Goal: Transaction & Acquisition: Purchase product/service

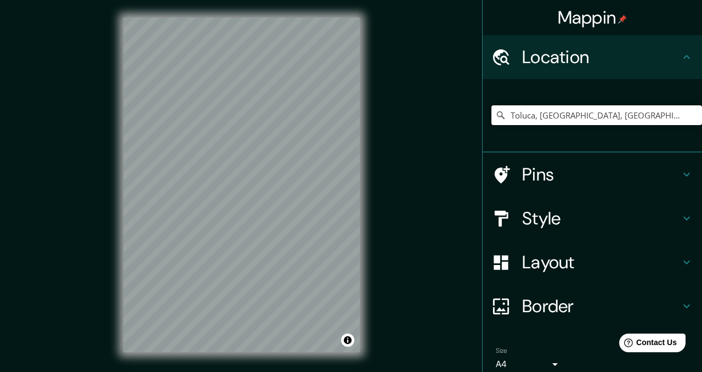
click at [659, 123] on input "Toluca, [GEOGRAPHIC_DATA], [GEOGRAPHIC_DATA]" at bounding box center [597, 115] width 211 height 20
click at [658, 114] on input "Toluca, Estado de México, México" at bounding box center [597, 115] width 211 height 20
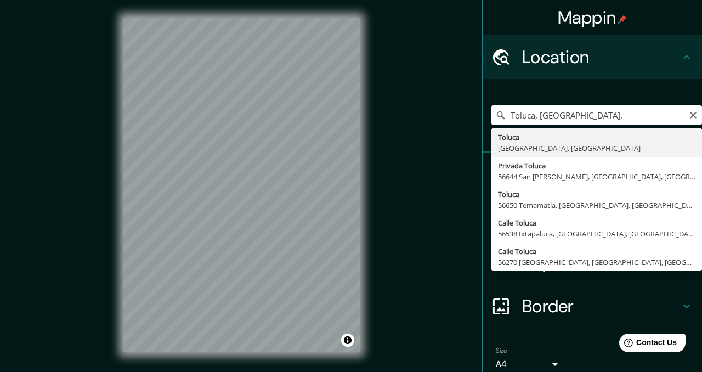
type input "Toluca, Estado de México, México"
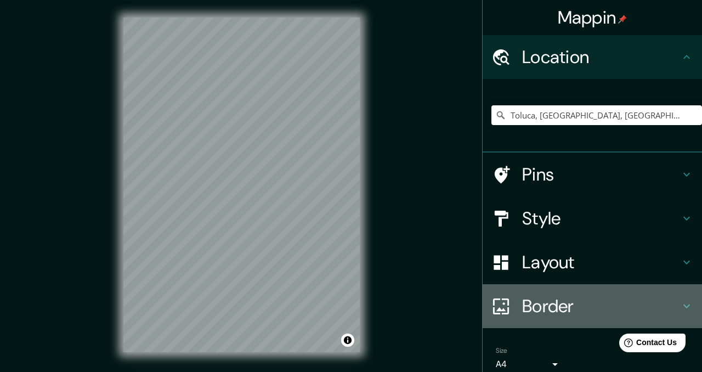
click at [532, 303] on h4 "Border" at bounding box center [601, 306] width 158 height 22
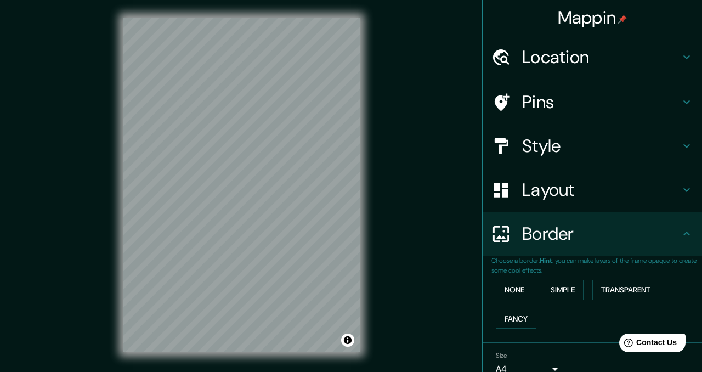
click at [528, 183] on h4 "Layout" at bounding box center [601, 190] width 158 height 22
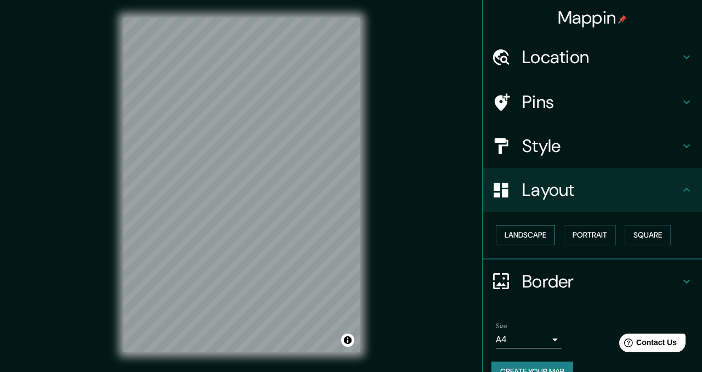
click at [538, 240] on button "Landscape" at bounding box center [525, 235] width 59 height 20
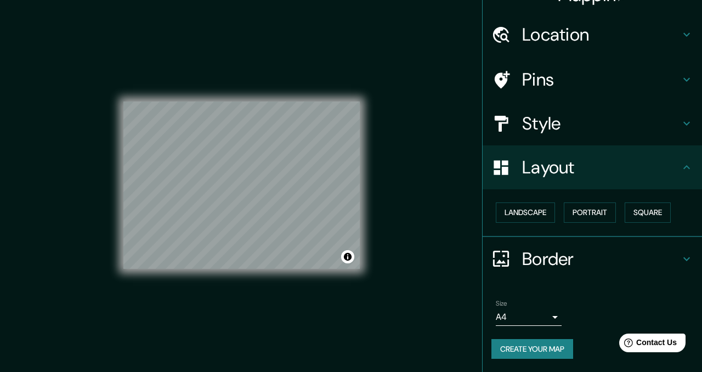
scroll to position [20, 0]
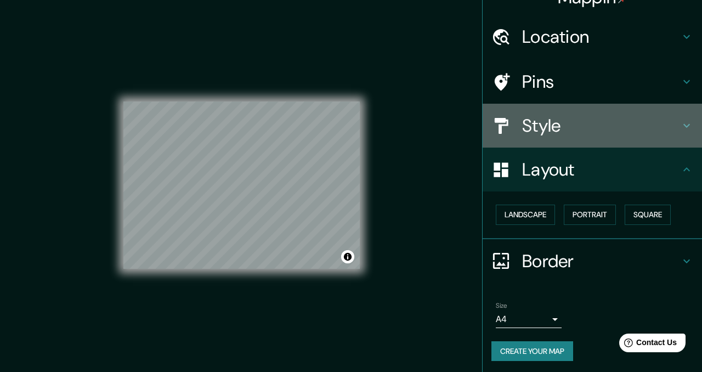
click at [584, 128] on h4 "Style" at bounding box center [601, 126] width 158 height 22
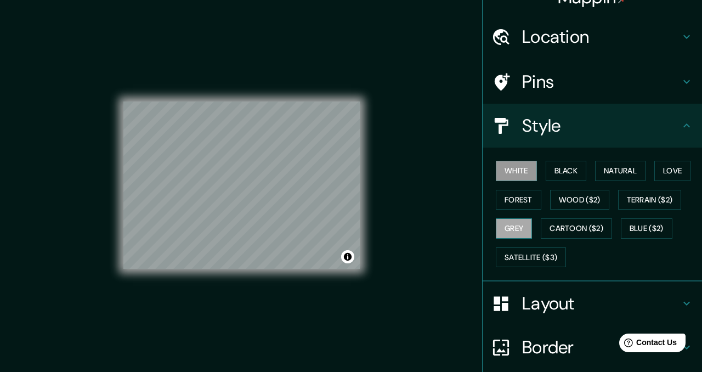
click at [518, 226] on button "Grey" at bounding box center [514, 228] width 36 height 20
click at [568, 167] on button "Black" at bounding box center [566, 171] width 41 height 20
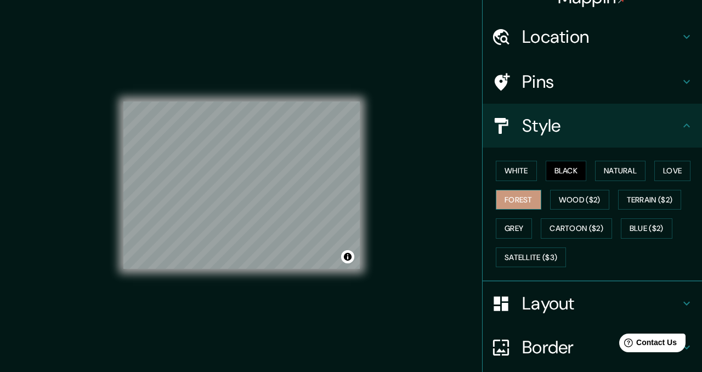
scroll to position [109, 0]
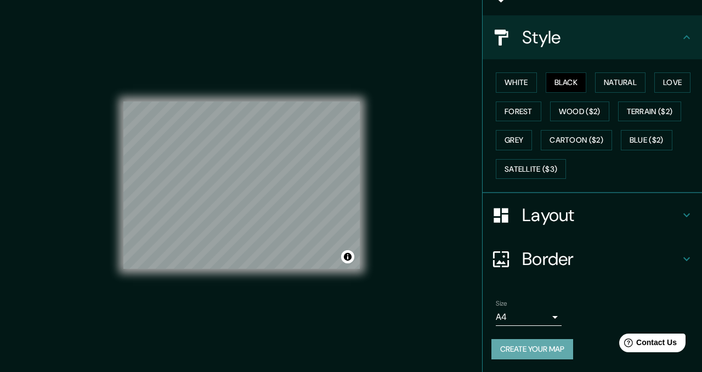
click at [532, 355] on button "Create your map" at bounding box center [533, 349] width 82 height 20
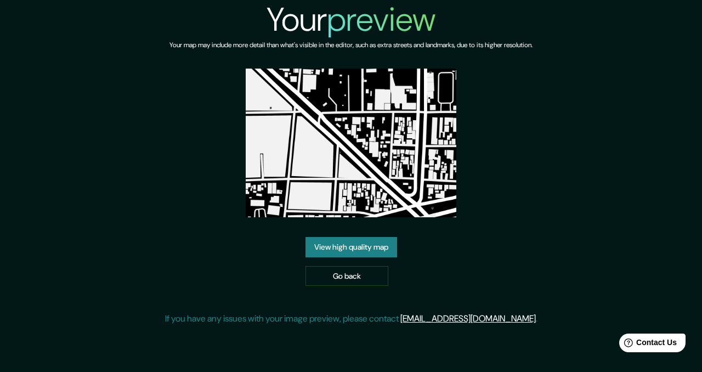
click at [376, 248] on link "View high quality map" at bounding box center [352, 247] width 92 height 20
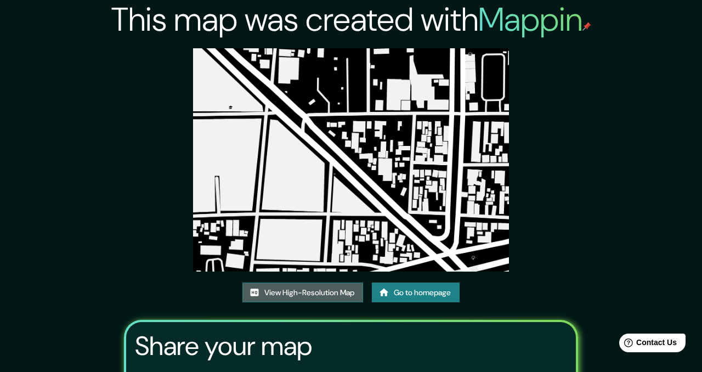
click at [350, 290] on link "View High-Resolution Map" at bounding box center [303, 293] width 121 height 20
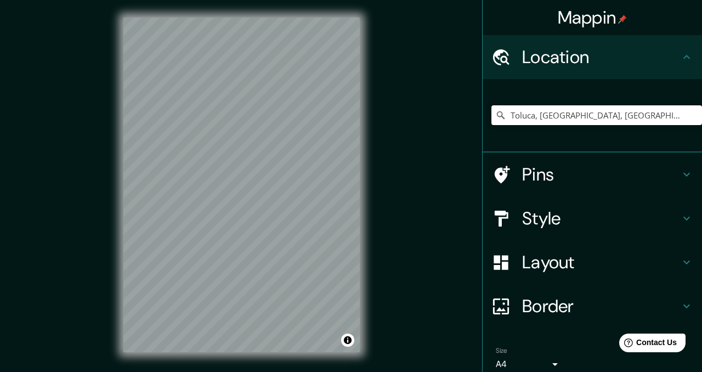
click at [655, 116] on input "Toluca, [GEOGRAPHIC_DATA], [GEOGRAPHIC_DATA]" at bounding box center [597, 115] width 211 height 20
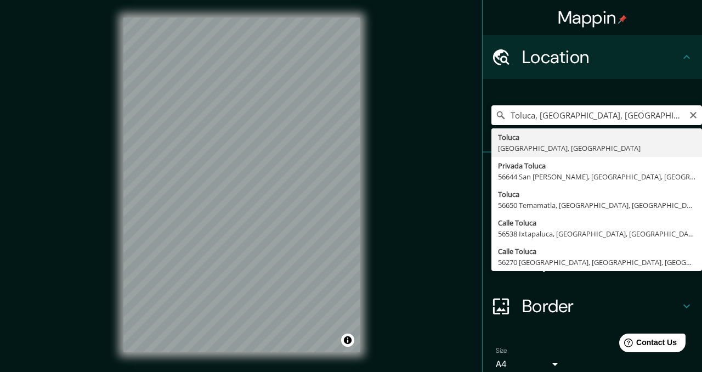
type input "Toluca, [GEOGRAPHIC_DATA], [GEOGRAPHIC_DATA]"
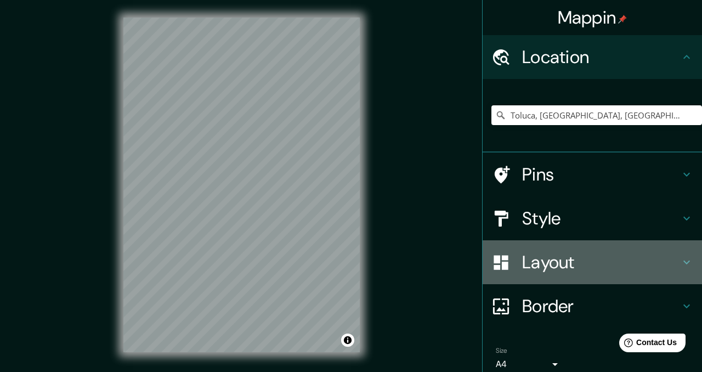
click at [567, 263] on h4 "Layout" at bounding box center [601, 262] width 158 height 22
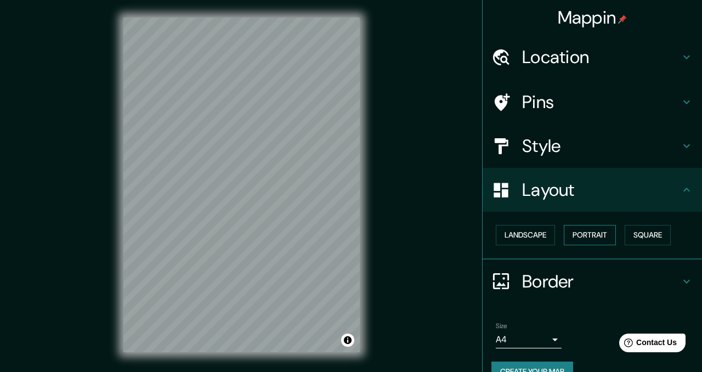
click at [577, 234] on button "Portrait" at bounding box center [590, 235] width 52 height 20
click at [528, 232] on button "Landscape" at bounding box center [525, 235] width 59 height 20
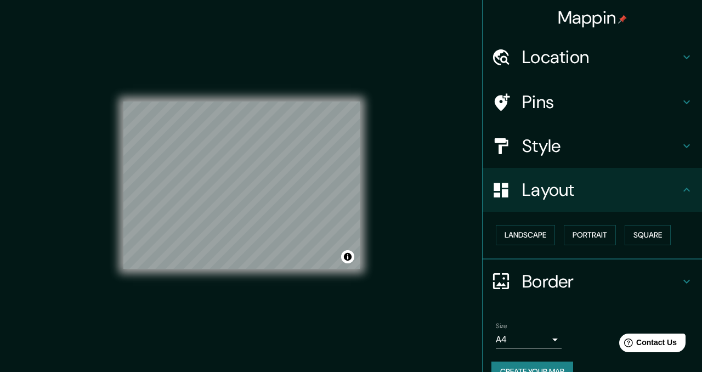
click at [588, 151] on h4 "Style" at bounding box center [601, 146] width 158 height 22
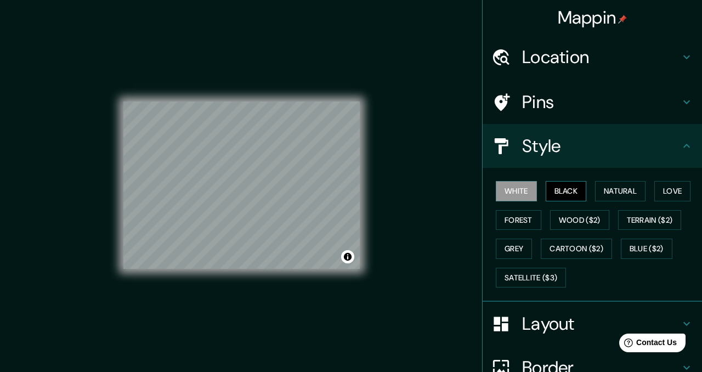
click at [566, 194] on button "Black" at bounding box center [566, 191] width 41 height 20
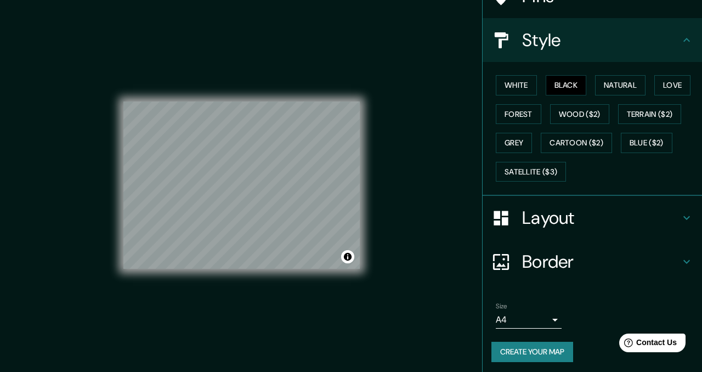
scroll to position [109, 0]
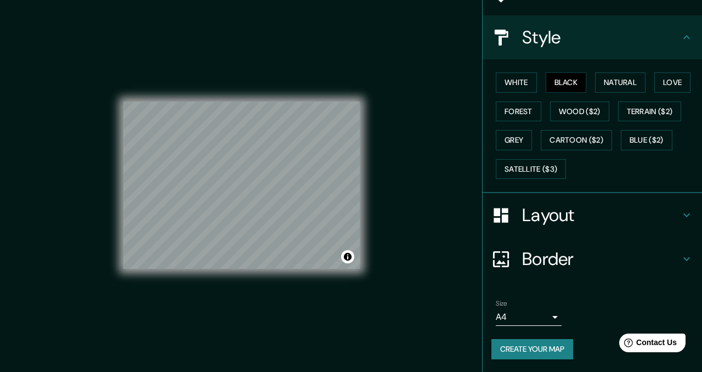
click at [550, 347] on button "Create your map" at bounding box center [533, 349] width 82 height 20
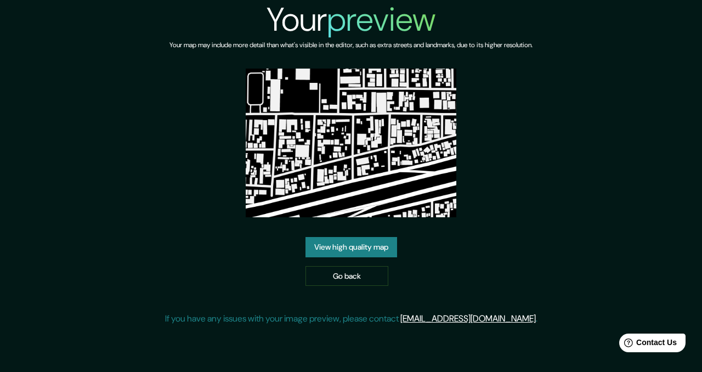
click at [325, 248] on link "View high quality map" at bounding box center [352, 247] width 92 height 20
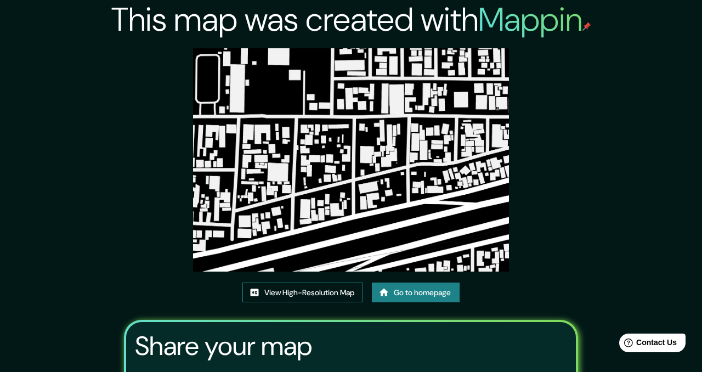
click at [309, 295] on link "View High-Resolution Map" at bounding box center [303, 293] width 121 height 20
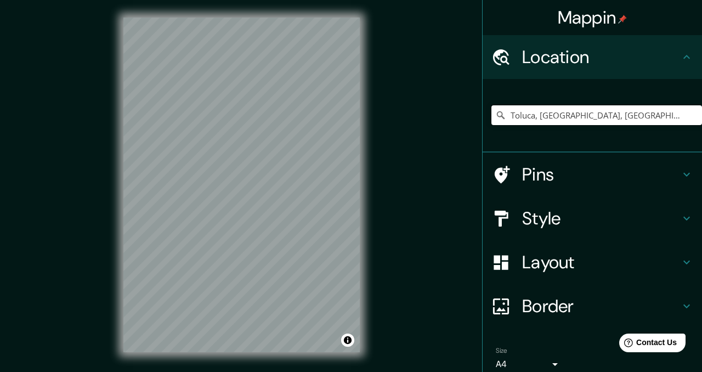
click at [648, 116] on input "Toluca, [GEOGRAPHIC_DATA], [GEOGRAPHIC_DATA]" at bounding box center [597, 115] width 211 height 20
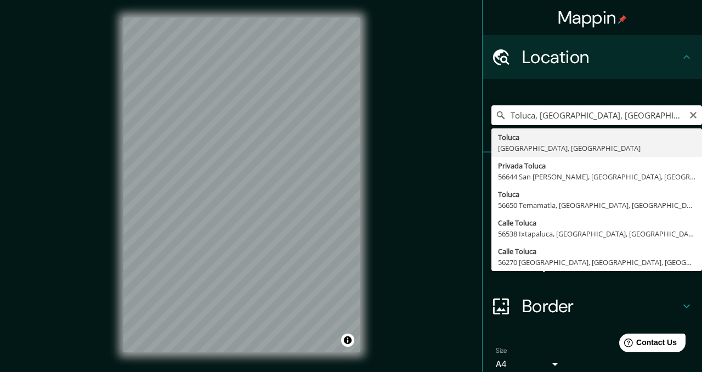
type input "Toluca, [GEOGRAPHIC_DATA], [GEOGRAPHIC_DATA]"
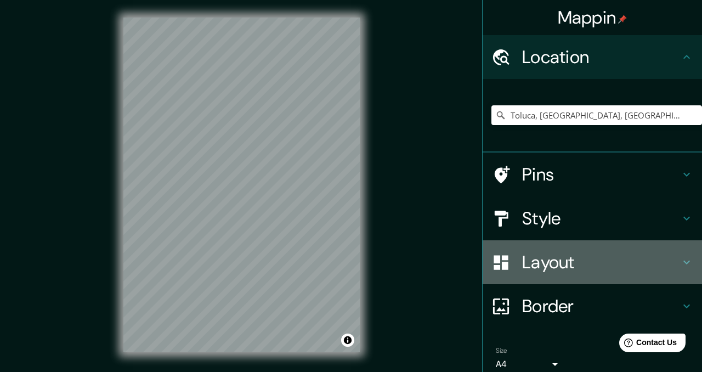
click at [586, 274] on div "Layout" at bounding box center [593, 262] width 220 height 44
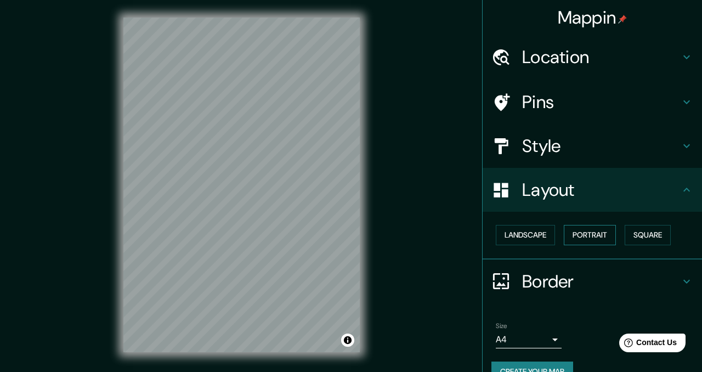
click at [597, 234] on button "Portrait" at bounding box center [590, 235] width 52 height 20
click at [539, 232] on button "Landscape" at bounding box center [525, 235] width 59 height 20
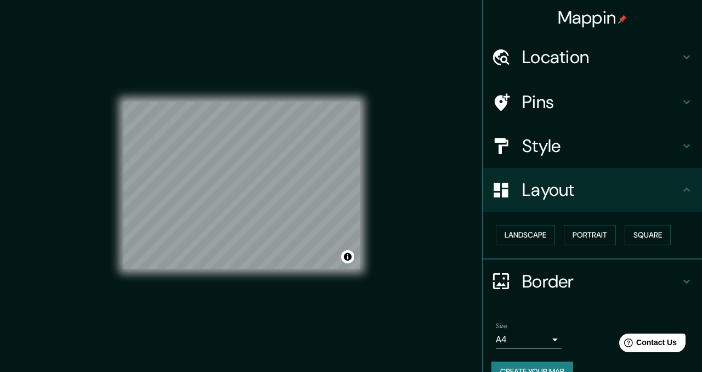
click at [553, 159] on div "Style" at bounding box center [593, 146] width 220 height 44
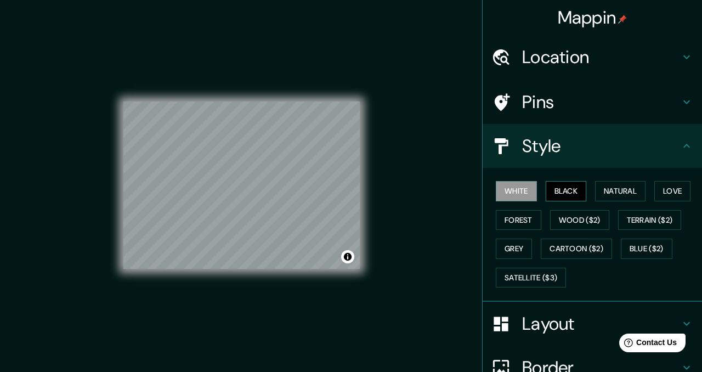
click at [583, 190] on button "Black" at bounding box center [566, 191] width 41 height 20
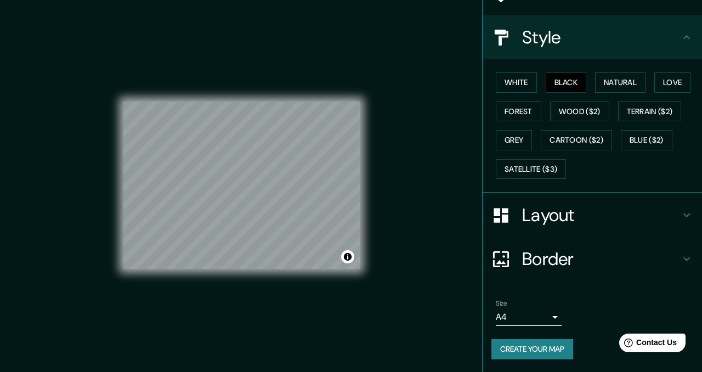
click at [545, 350] on button "Create your map" at bounding box center [533, 349] width 82 height 20
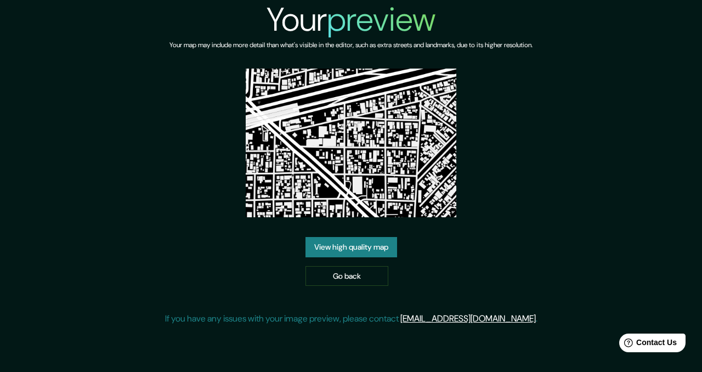
click at [368, 250] on link "View high quality map" at bounding box center [352, 247] width 92 height 20
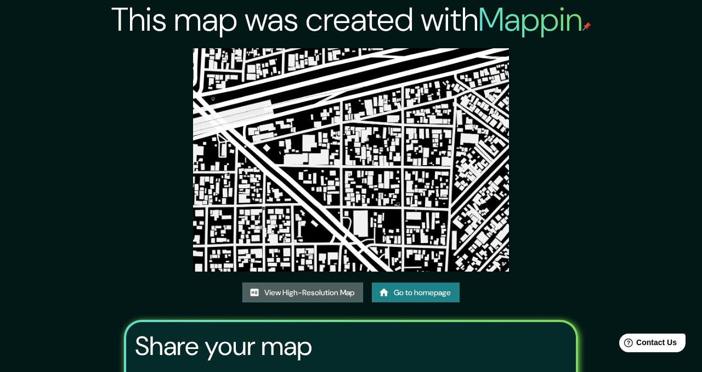
click at [286, 286] on link "View High-Resolution Map" at bounding box center [303, 293] width 121 height 20
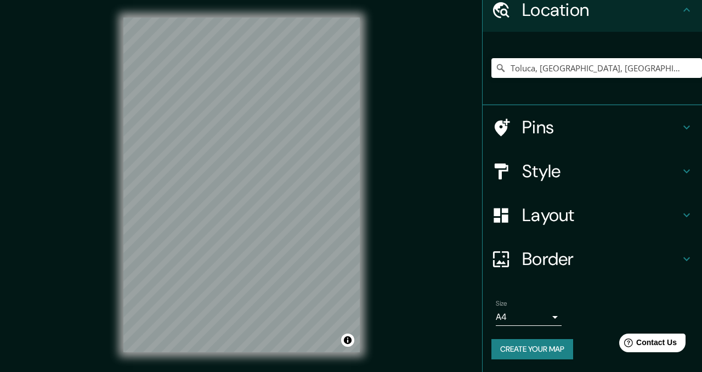
click at [558, 209] on h4 "Layout" at bounding box center [601, 215] width 158 height 22
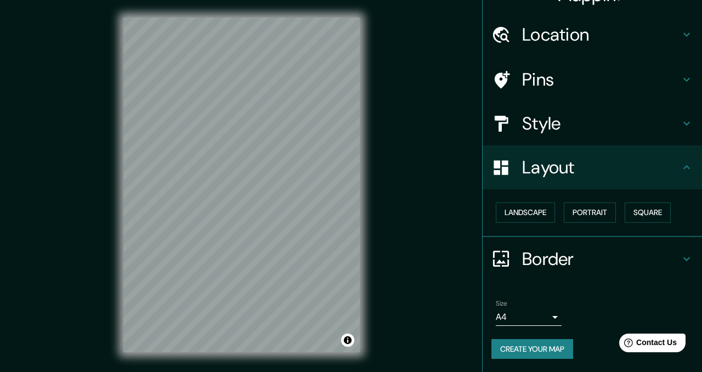
scroll to position [23, 0]
click at [590, 215] on button "Portrait" at bounding box center [590, 213] width 52 height 20
click at [661, 216] on button "Square" at bounding box center [648, 213] width 46 height 20
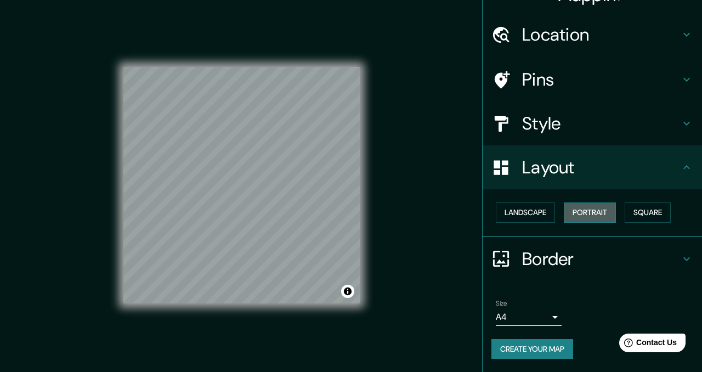
click at [597, 213] on button "Portrait" at bounding box center [590, 213] width 52 height 20
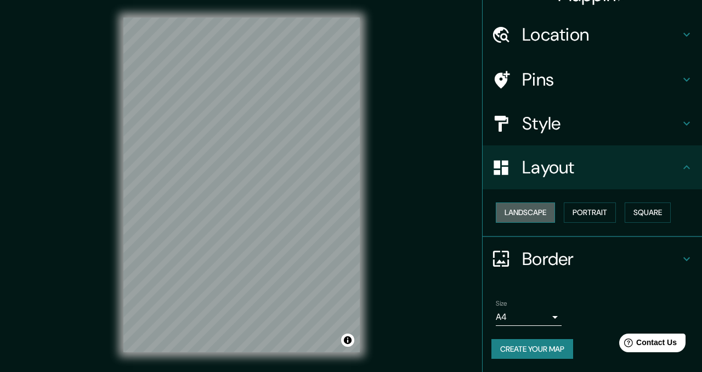
click at [518, 205] on button "Landscape" at bounding box center [525, 213] width 59 height 20
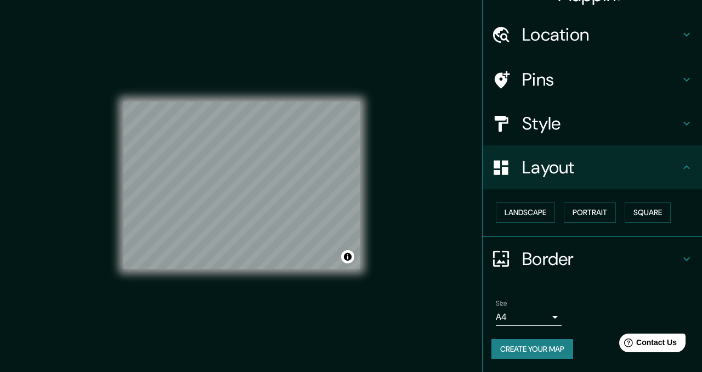
scroll to position [0, 0]
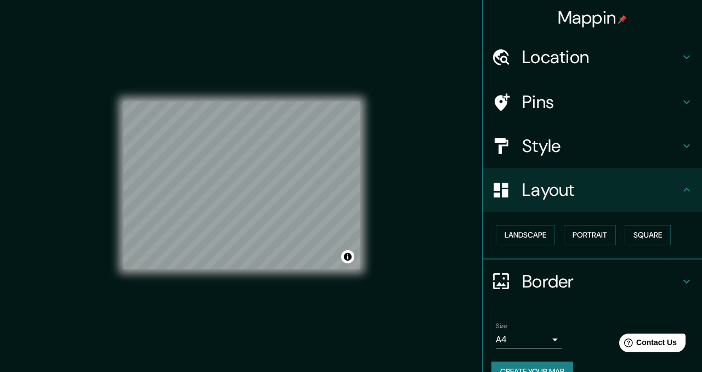
click at [584, 57] on h4 "Location" at bounding box center [601, 57] width 158 height 22
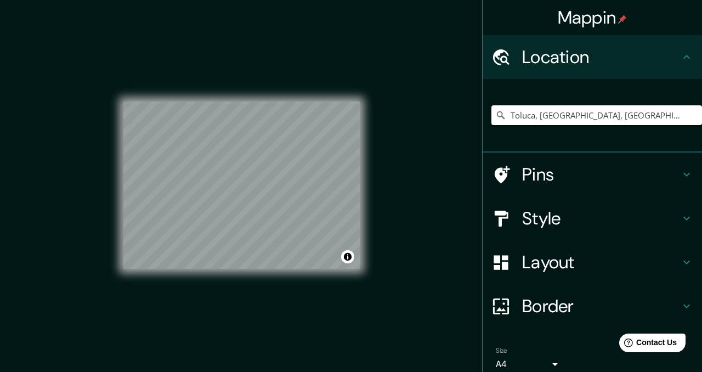
click at [646, 115] on input "Toluca, Estado de México, México" at bounding box center [597, 115] width 211 height 20
type input "Toluca, Estado de México, México"
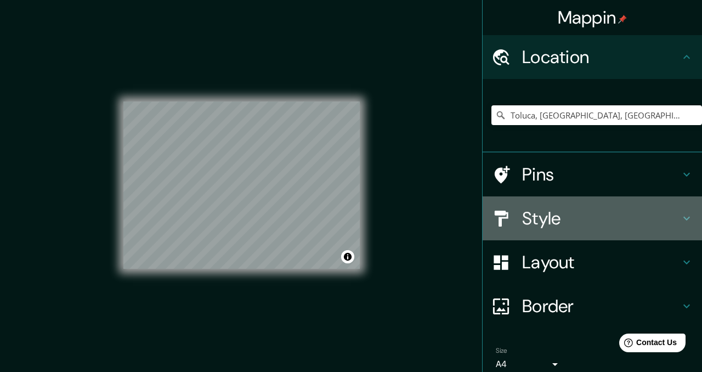
click at [547, 217] on h4 "Style" at bounding box center [601, 218] width 158 height 22
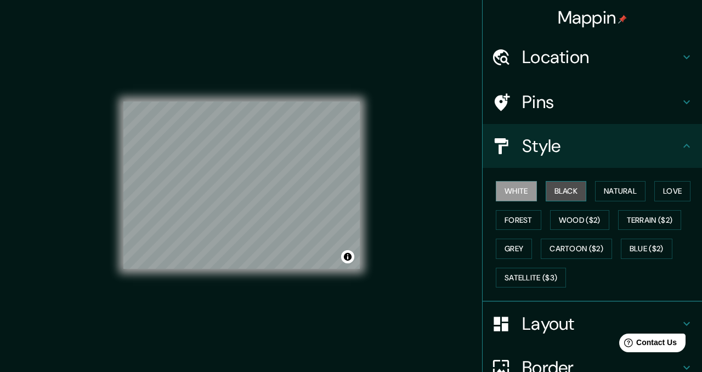
click at [576, 192] on button "Black" at bounding box center [566, 191] width 41 height 20
click at [223, 89] on div "© Mapbox © OpenStreetMap Improve this map" at bounding box center [241, 185] width 237 height 335
click at [278, 297] on div "© Mapbox © OpenStreetMap Improve this map" at bounding box center [241, 185] width 237 height 335
click at [360, 186] on div "© Mapbox © OpenStreetMap Improve this map" at bounding box center [242, 185] width 272 height 370
drag, startPoint x: 361, startPoint y: 189, endPoint x: 384, endPoint y: 192, distance: 23.7
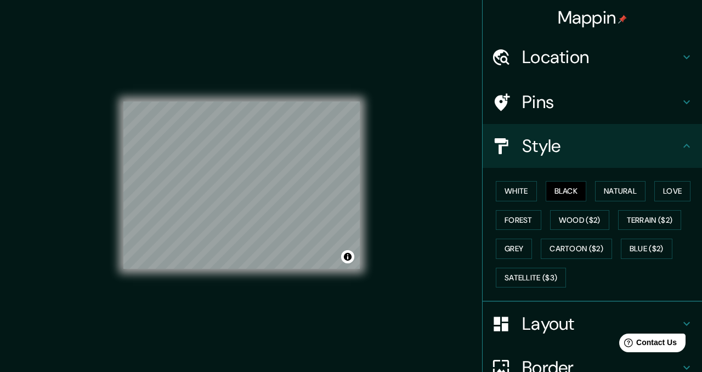
click at [385, 192] on div "Mappin Location Toluca, Estado de México, México Toluca Estado de México, Méxic…" at bounding box center [351, 193] width 702 height 387
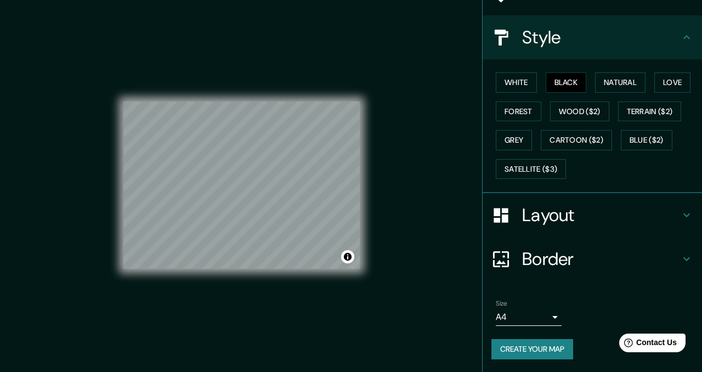
click at [552, 347] on button "Create your map" at bounding box center [533, 349] width 82 height 20
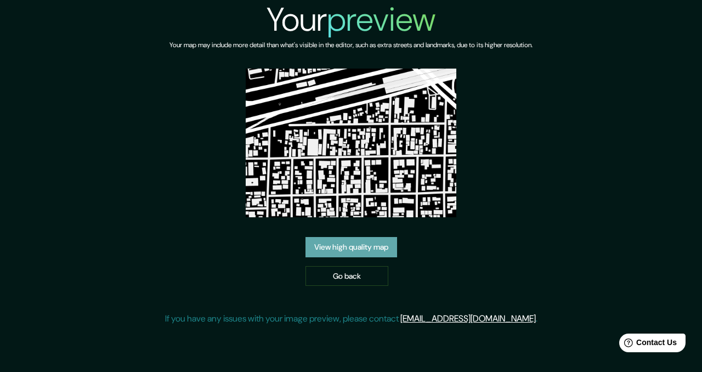
click at [364, 245] on link "View high quality map" at bounding box center [352, 247] width 92 height 20
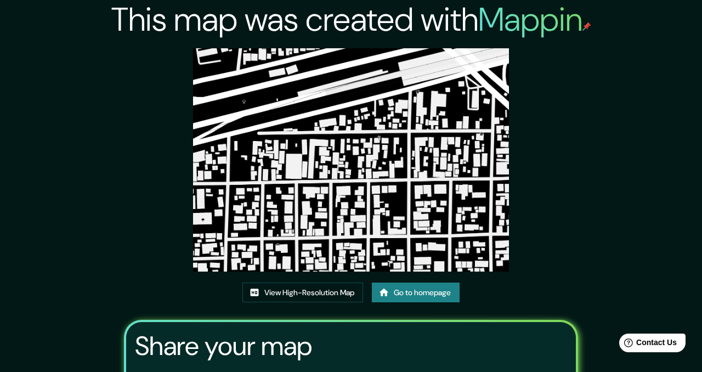
scroll to position [126, 0]
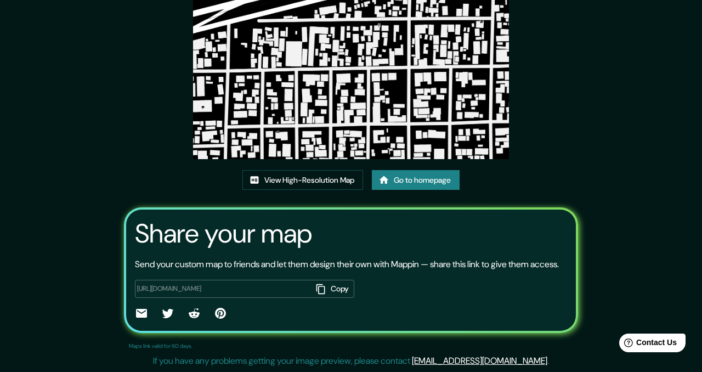
click at [286, 156] on div "This map was created with Mappin View High-Resolution Map Go to homepage Share …" at bounding box center [351, 129] width 480 height 485
click at [288, 170] on link "View High-Resolution Map" at bounding box center [303, 180] width 121 height 20
click at [315, 170] on link "View High-Resolution Map" at bounding box center [303, 180] width 121 height 20
click at [324, 170] on link "View High-Resolution Map" at bounding box center [303, 180] width 121 height 20
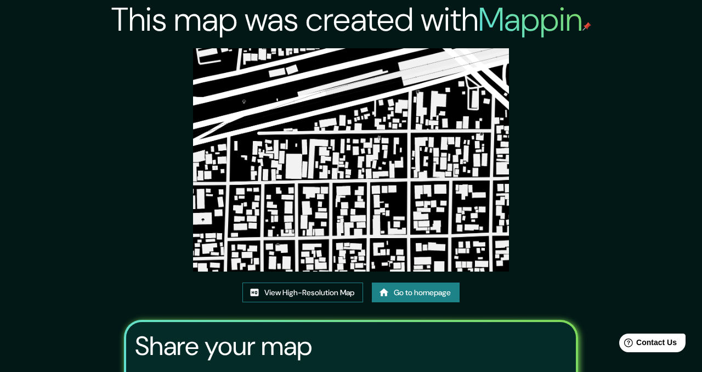
click at [330, 293] on link "View High-Resolution Map" at bounding box center [303, 293] width 121 height 20
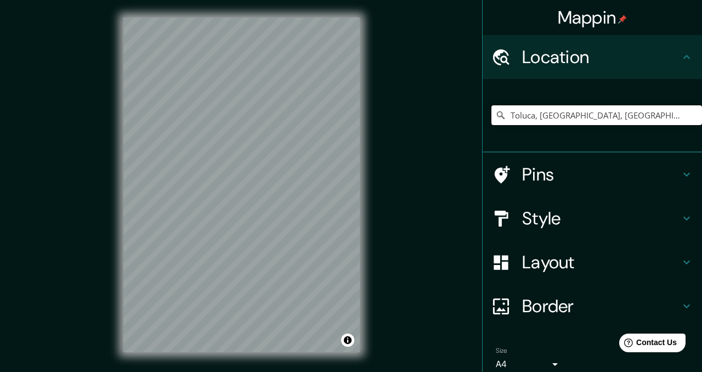
click at [663, 116] on input "Toluca, [GEOGRAPHIC_DATA], [GEOGRAPHIC_DATA]" at bounding box center [597, 115] width 211 height 20
type input "Toluca, [GEOGRAPHIC_DATA], Mé"
click at [571, 121] on input "Pick your city or area" at bounding box center [597, 115] width 211 height 20
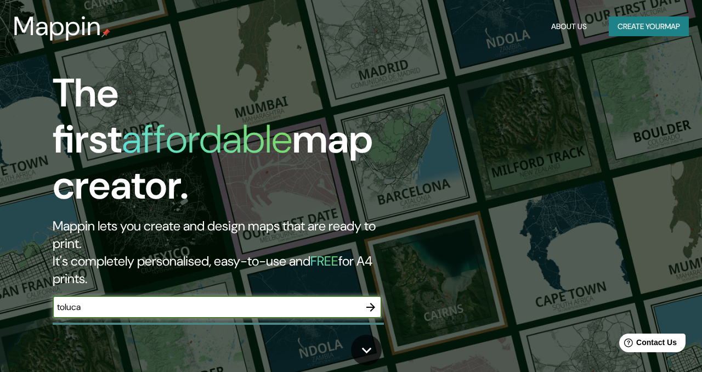
type input "toluca"
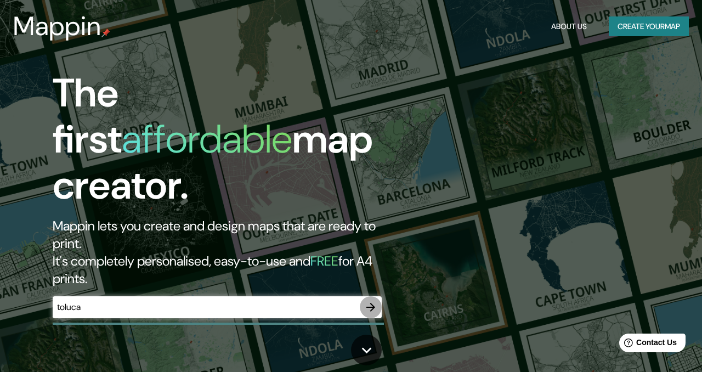
click at [368, 301] on icon "button" at bounding box center [370, 307] width 13 height 13
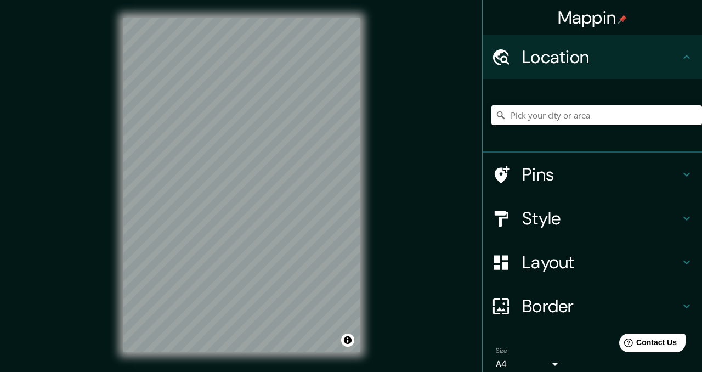
click at [582, 113] on input "Pick your city or area" at bounding box center [597, 115] width 211 height 20
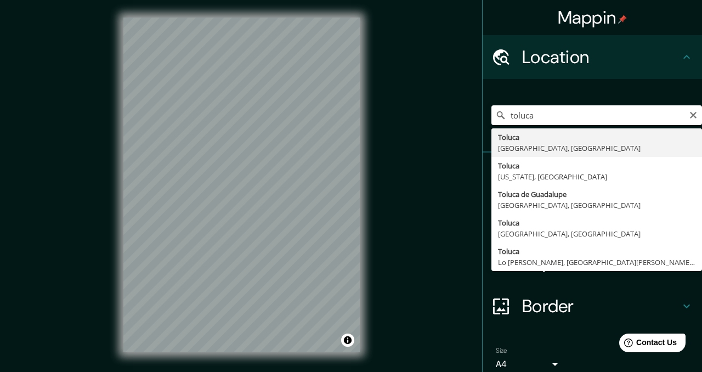
type input "Toluca, Estado de México, México"
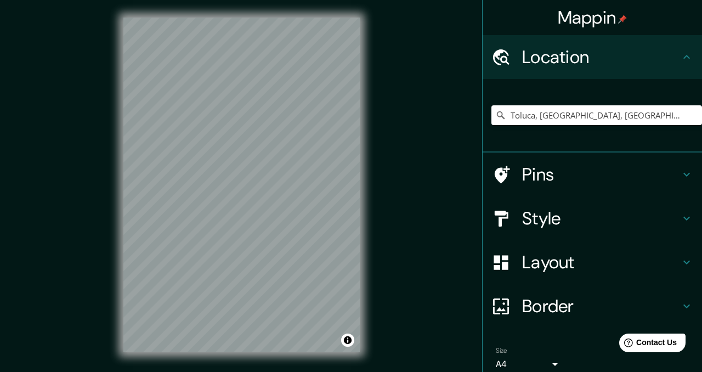
click at [431, 238] on div "Mappin Location Toluca, Estado de México, México Pins Style Layout Border Choos…" at bounding box center [351, 193] width 702 height 387
click at [363, 247] on div "© Mapbox © OpenStreetMap Improve this map" at bounding box center [242, 185] width 272 height 370
click at [575, 317] on h4 "Border" at bounding box center [601, 306] width 158 height 22
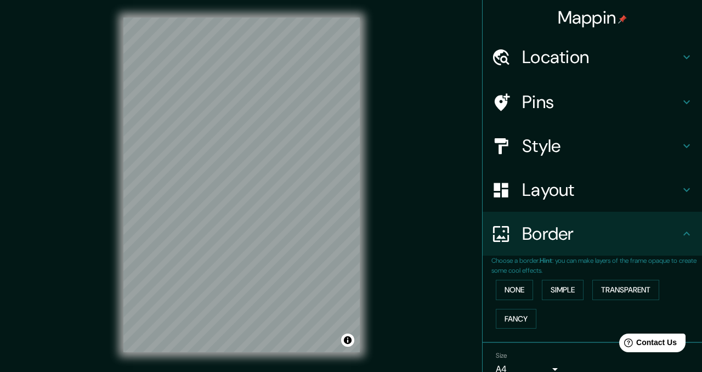
click at [536, 165] on div "Style" at bounding box center [593, 146] width 220 height 44
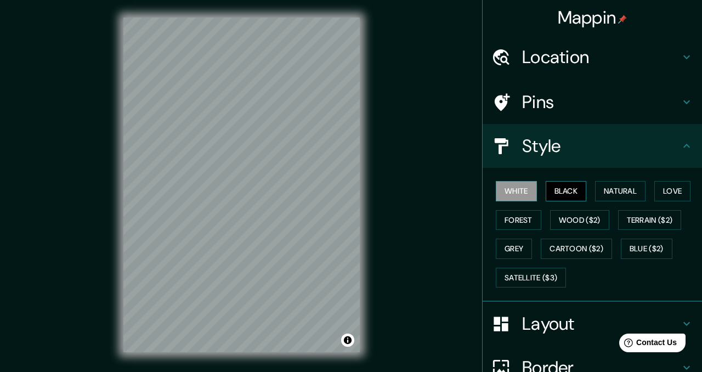
click at [579, 193] on button "Black" at bounding box center [566, 191] width 41 height 20
click at [546, 364] on h4 "Border" at bounding box center [601, 368] width 158 height 22
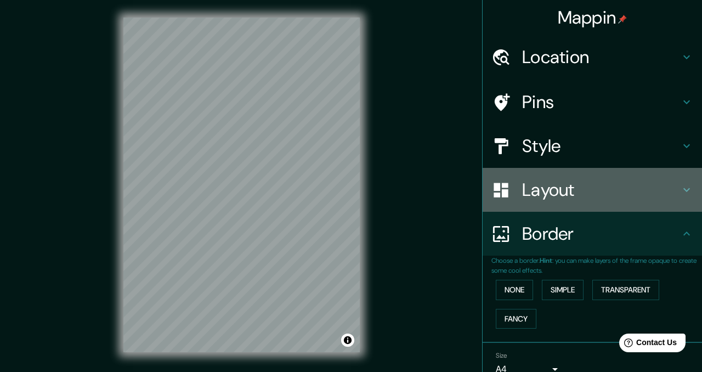
click at [533, 207] on div "Layout" at bounding box center [593, 190] width 220 height 44
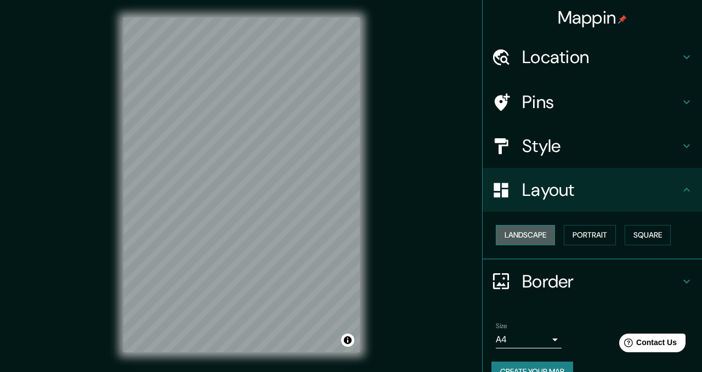
click at [534, 236] on button "Landscape" at bounding box center [525, 235] width 59 height 20
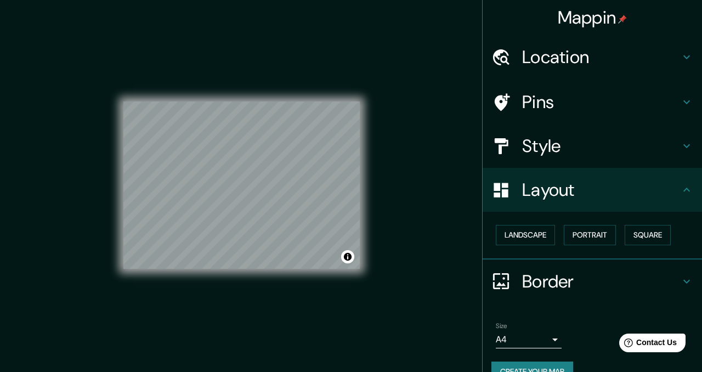
click at [303, 285] on div "© Mapbox © OpenStreetMap Improve this map" at bounding box center [241, 185] width 237 height 335
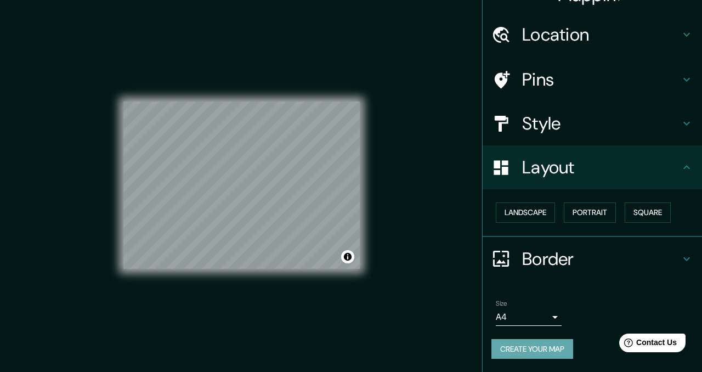
click at [541, 351] on button "Create your map" at bounding box center [533, 349] width 82 height 20
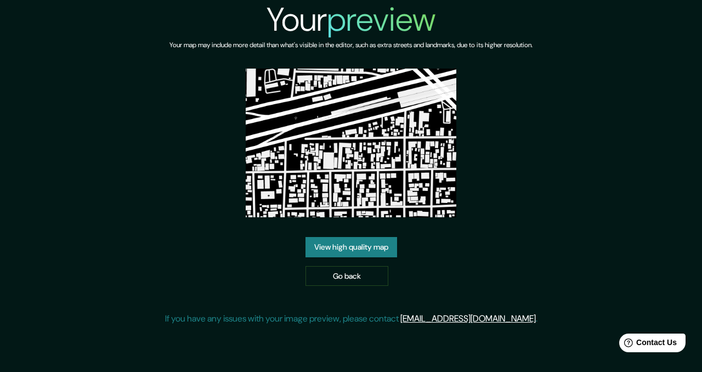
click at [383, 237] on link "View high quality map" at bounding box center [352, 247] width 92 height 20
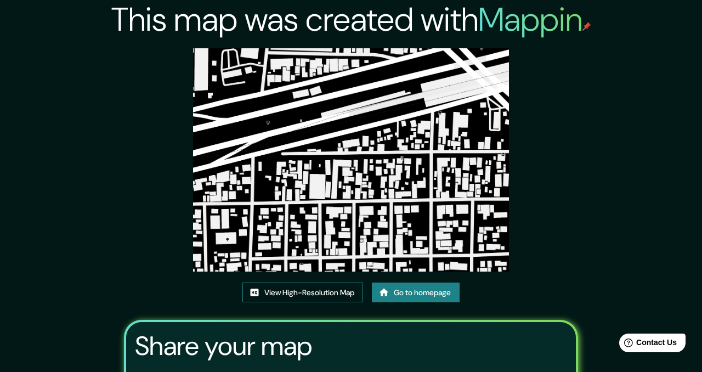
click at [306, 283] on link "View High-Resolution Map" at bounding box center [303, 293] width 121 height 20
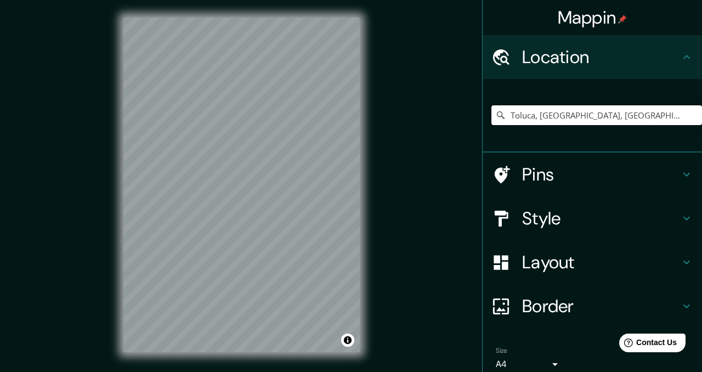
click at [653, 122] on input "Toluca, [GEOGRAPHIC_DATA], [GEOGRAPHIC_DATA]" at bounding box center [597, 115] width 211 height 20
type input "Toluca, [GEOGRAPHIC_DATA], [GEOGRAPHIC_DATA]"
click at [583, 267] on h4 "Layout" at bounding box center [601, 262] width 158 height 22
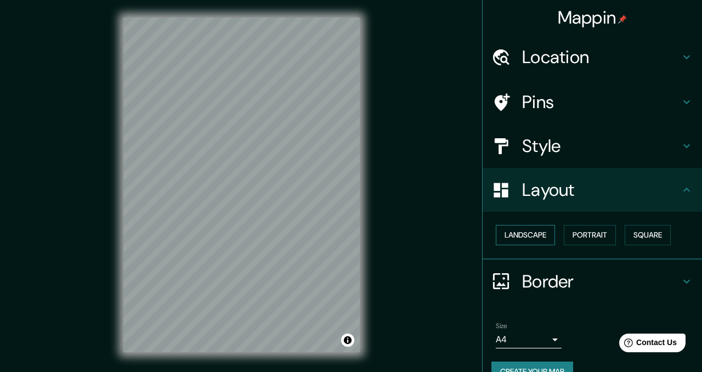
click at [533, 241] on button "Landscape" at bounding box center [525, 235] width 59 height 20
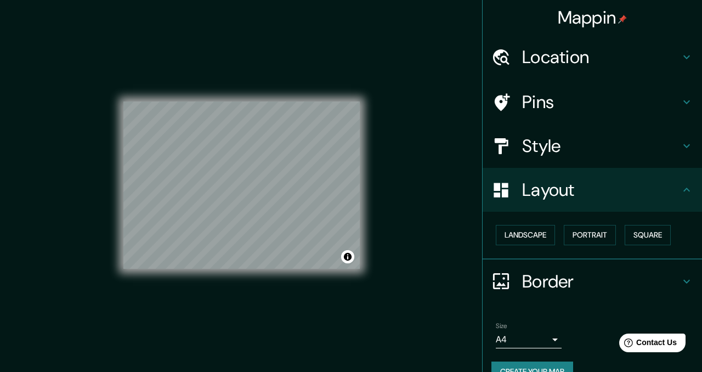
click at [577, 147] on h4 "Style" at bounding box center [601, 146] width 158 height 22
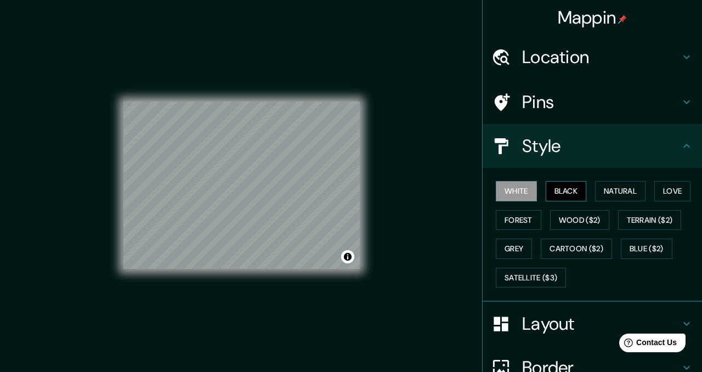
click at [572, 194] on button "Black" at bounding box center [566, 191] width 41 height 20
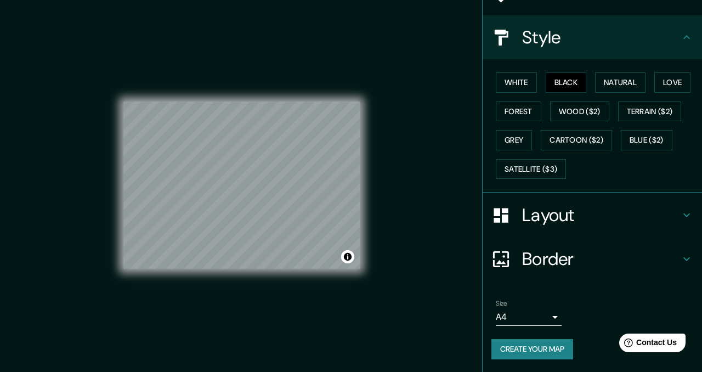
scroll to position [108, 0]
click at [556, 356] on button "Create your map" at bounding box center [533, 350] width 82 height 20
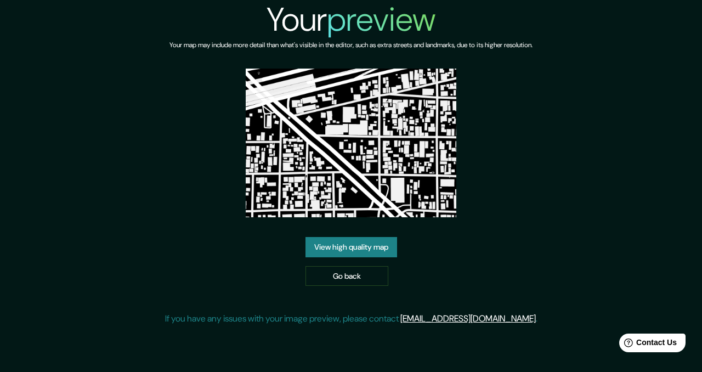
click at [364, 250] on link "View high quality map" at bounding box center [352, 247] width 92 height 20
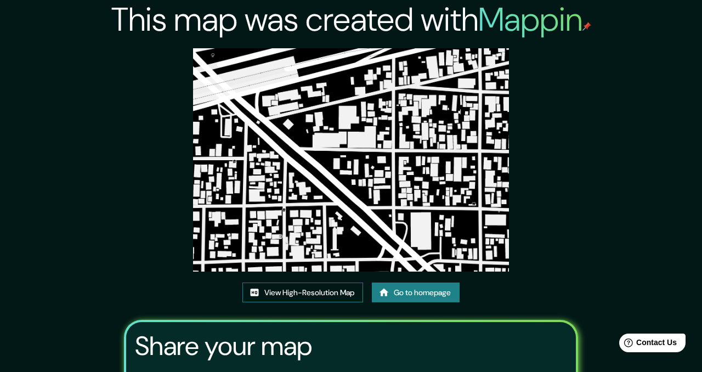
click at [313, 296] on link "View High-Resolution Map" at bounding box center [303, 293] width 121 height 20
